Goal: Navigation & Orientation: Understand site structure

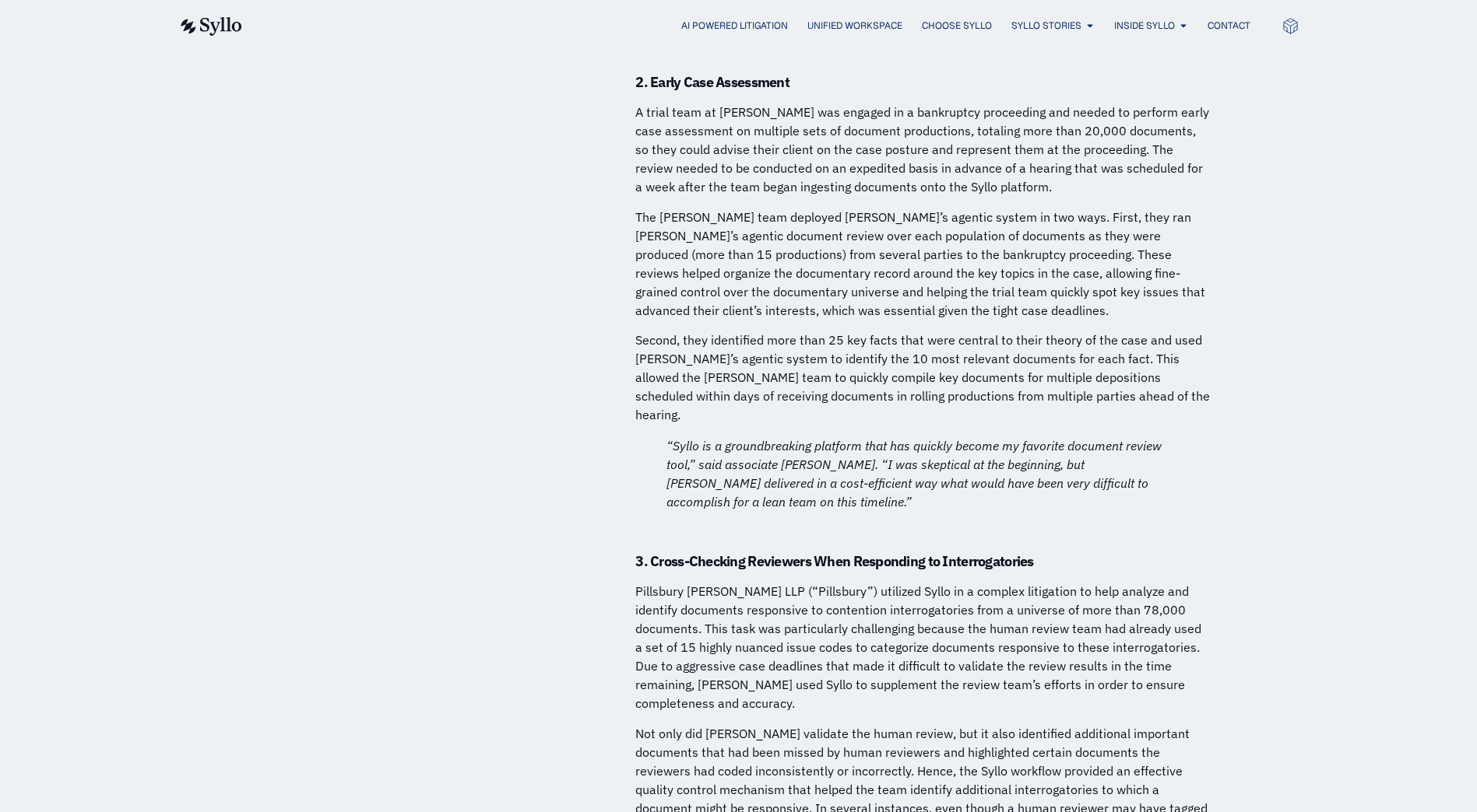
scroll to position [9962, 0]
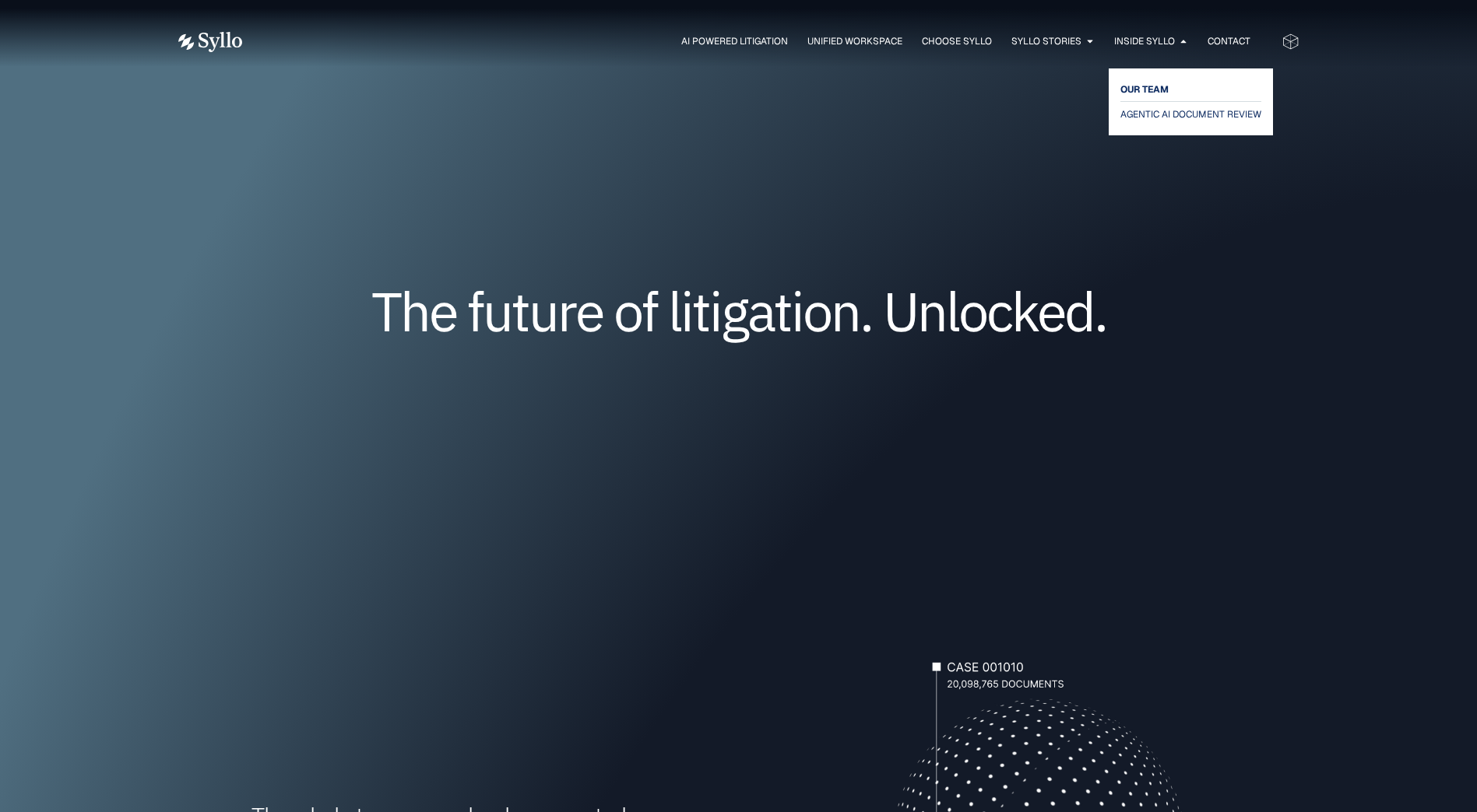
click at [1142, 85] on span "OUR TEAM" at bounding box center [1144, 89] width 48 height 19
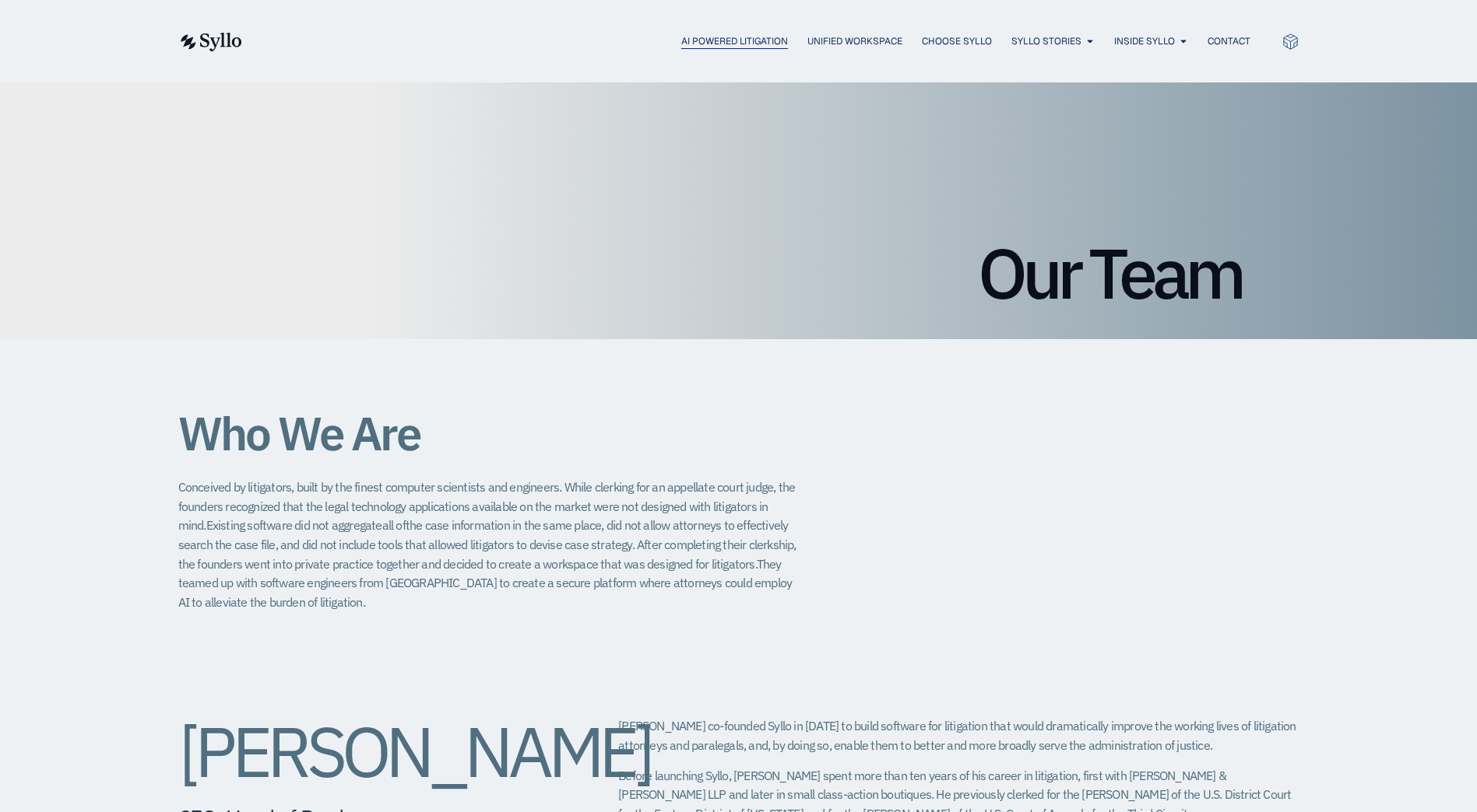
click at [741, 44] on span "AI Powered Litigation" at bounding box center [734, 41] width 107 height 14
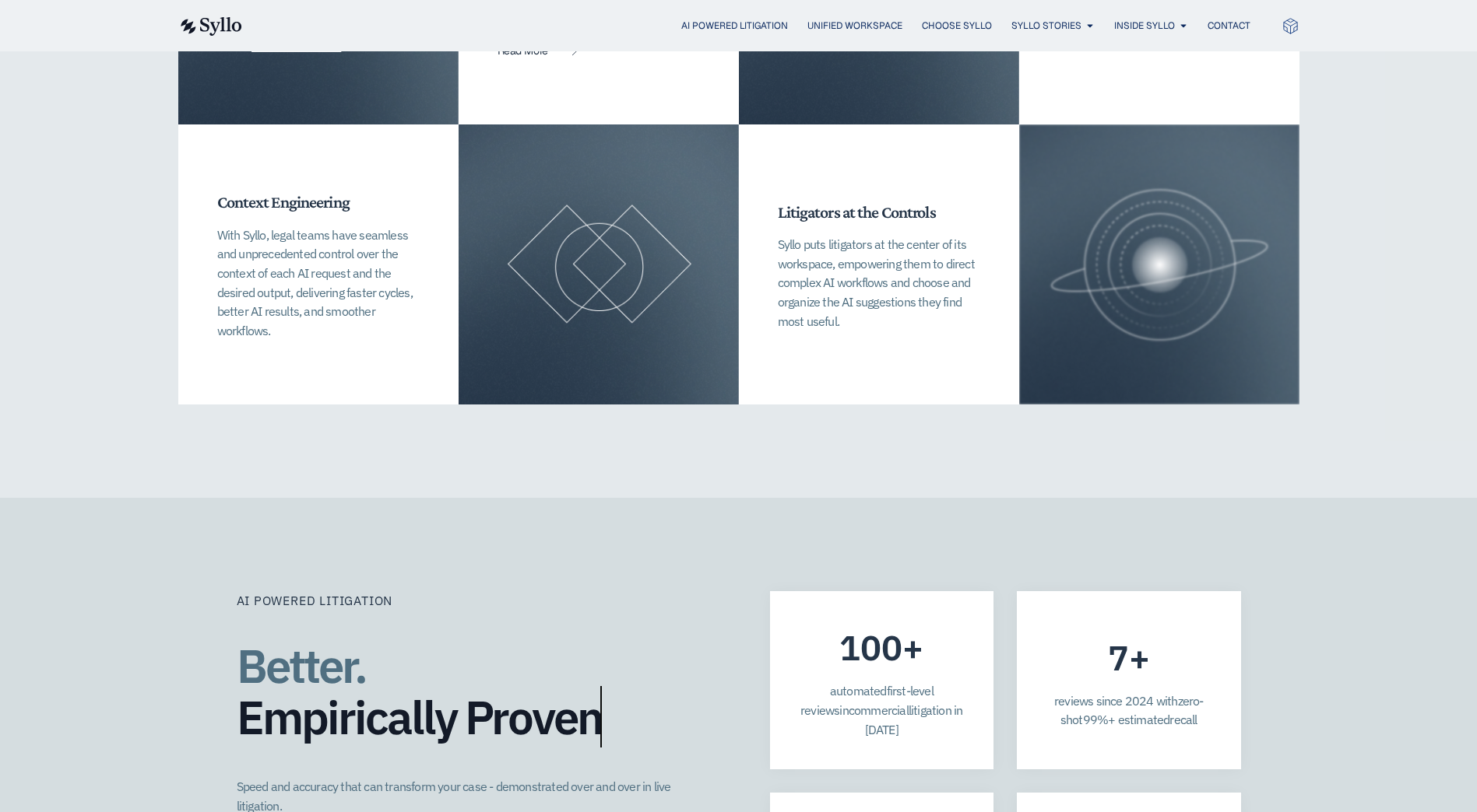
scroll to position [3709, 0]
